Goal: Book appointment/travel/reservation

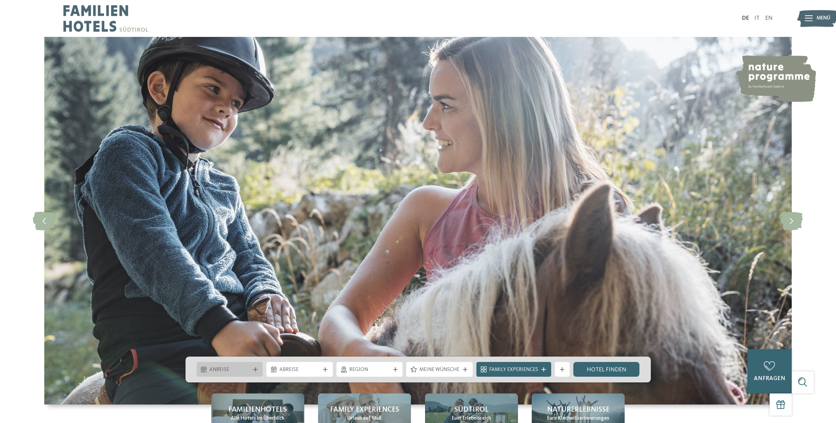
click at [230, 376] on div "Anreise" at bounding box center [230, 369] width 66 height 15
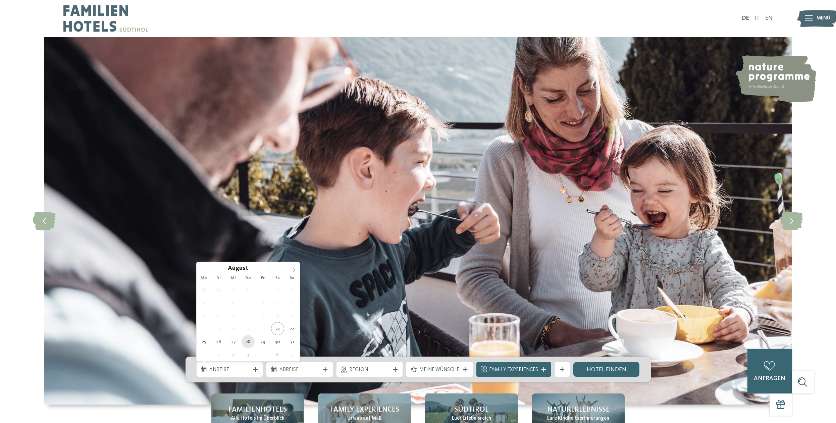
type div "[DATE]"
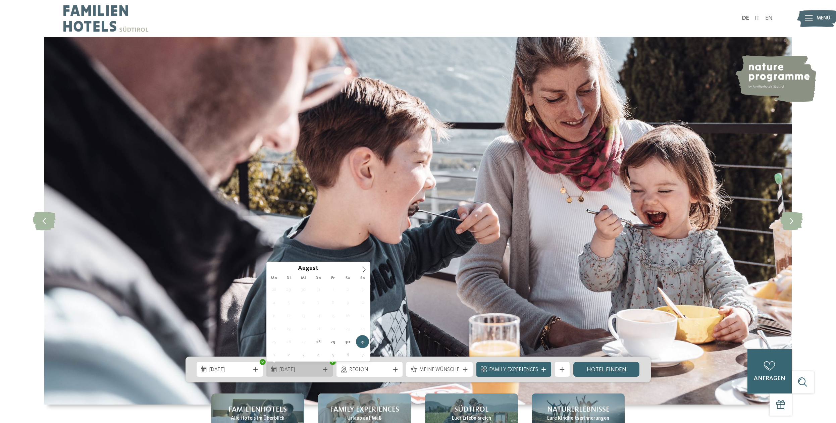
click at [310, 372] on span "[DATE]" at bounding box center [299, 369] width 41 height 7
type div "[DATE]"
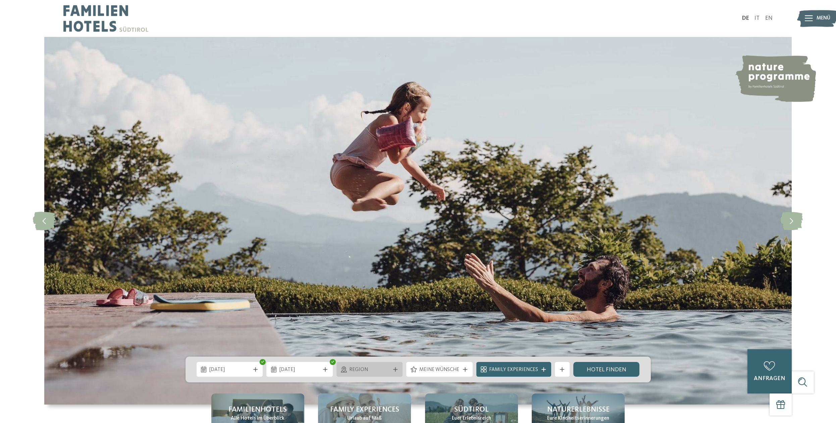
click at [384, 368] on span "Region" at bounding box center [369, 369] width 41 height 7
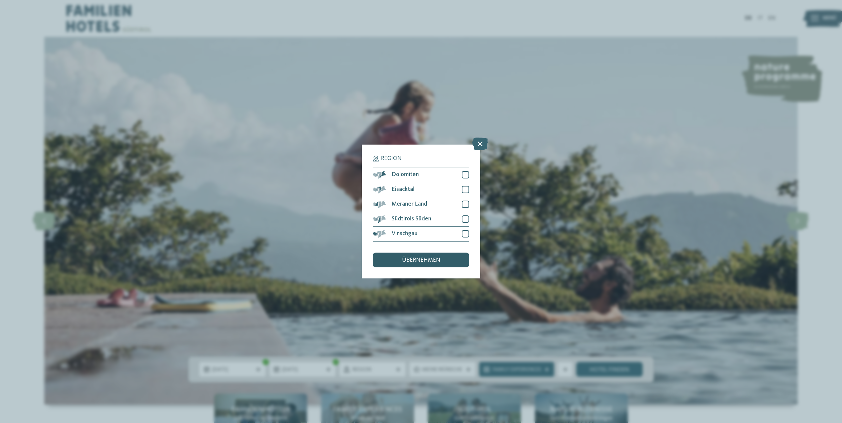
click at [421, 264] on div "übernehmen" at bounding box center [421, 260] width 96 height 15
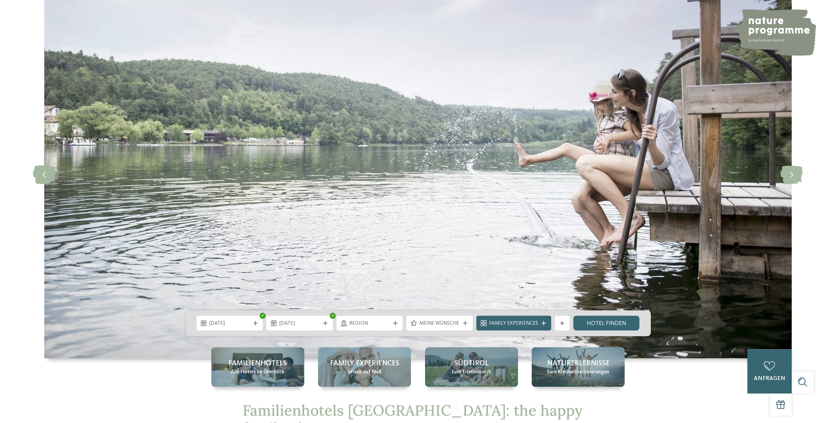
scroll to position [103, 0]
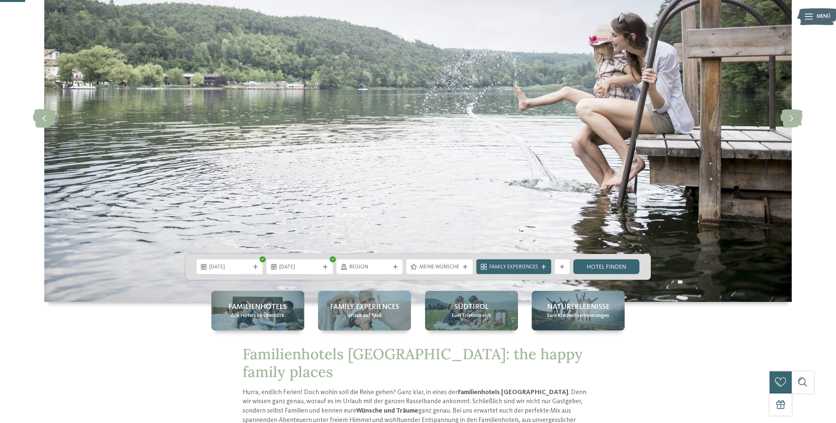
click at [445, 257] on div "[DATE] [DATE]" at bounding box center [418, 267] width 465 height 26
click at [604, 266] on link "Hotel finden" at bounding box center [606, 266] width 66 height 15
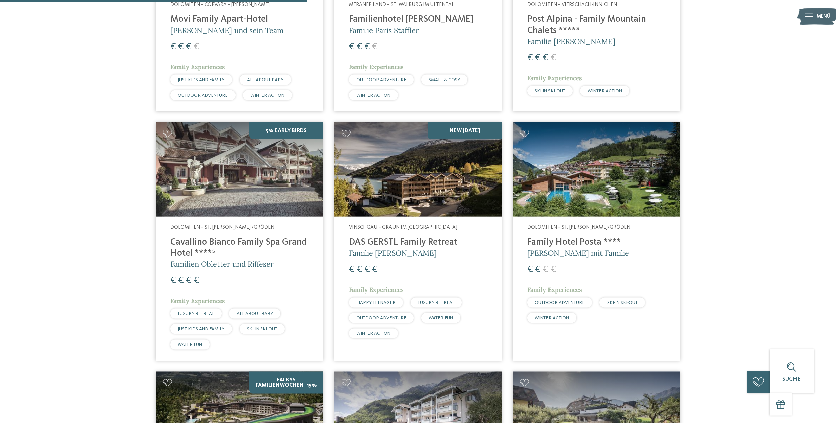
scroll to position [896, 0]
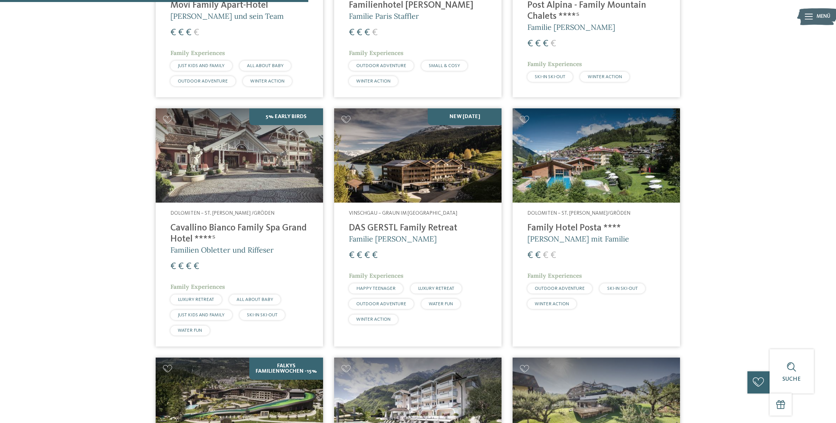
click at [404, 146] on img at bounding box center [417, 155] width 167 height 94
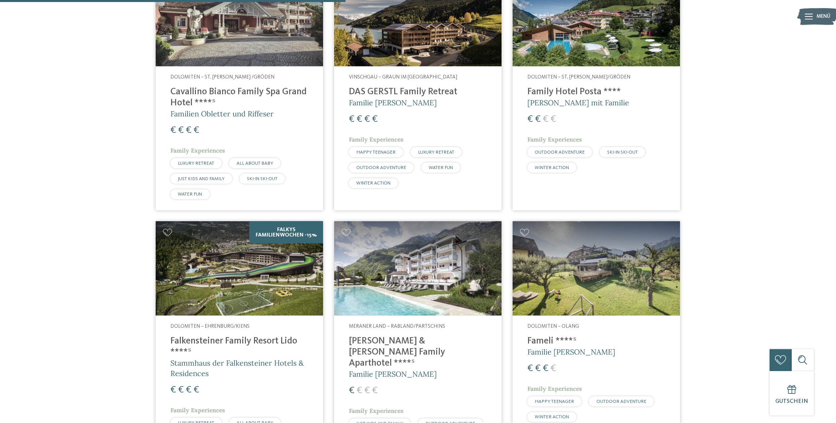
scroll to position [1033, 0]
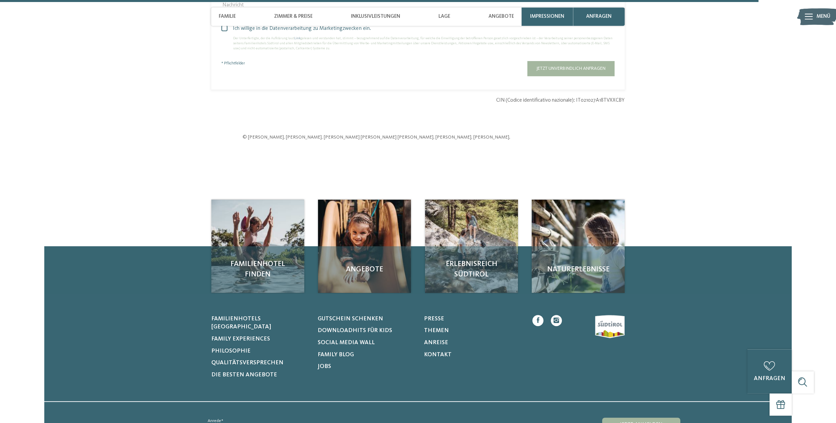
scroll to position [2392, 0]
